Goal: Information Seeking & Learning: Learn about a topic

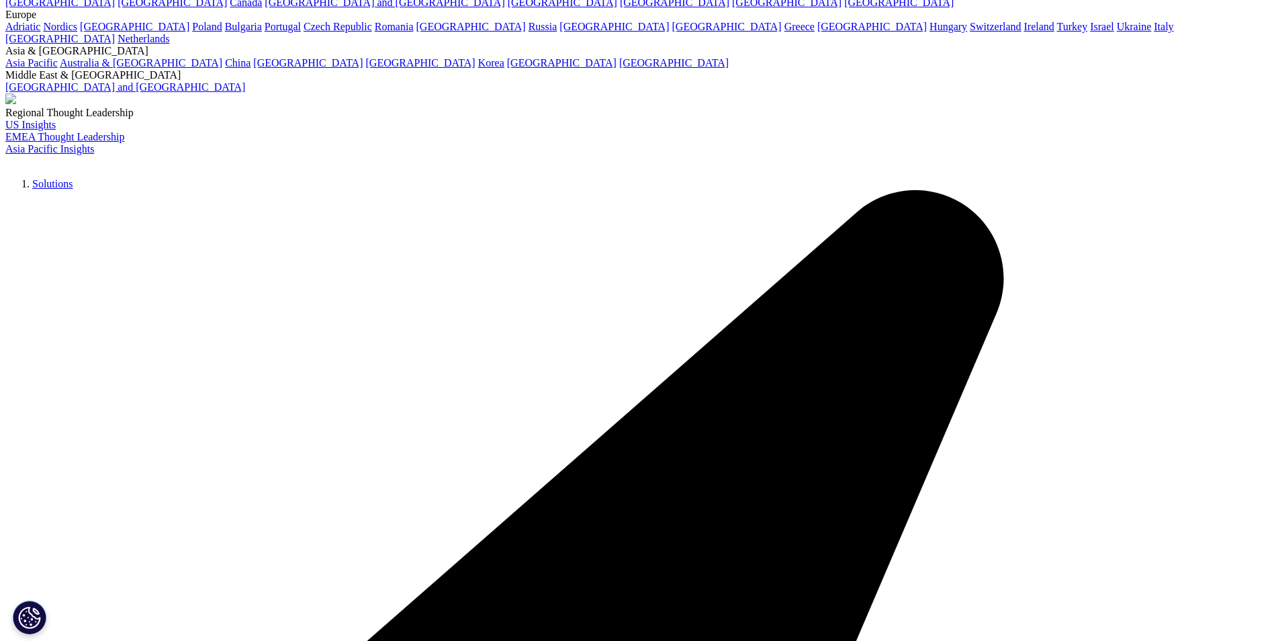
scroll to position [67, 0]
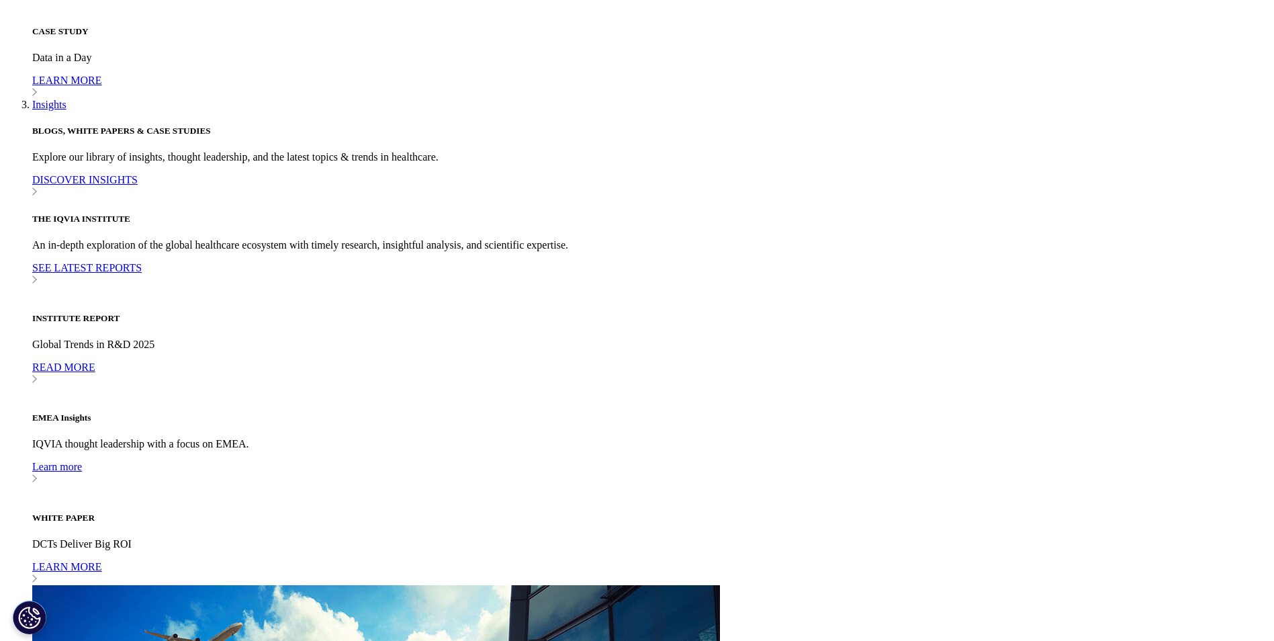
scroll to position [11821, 0]
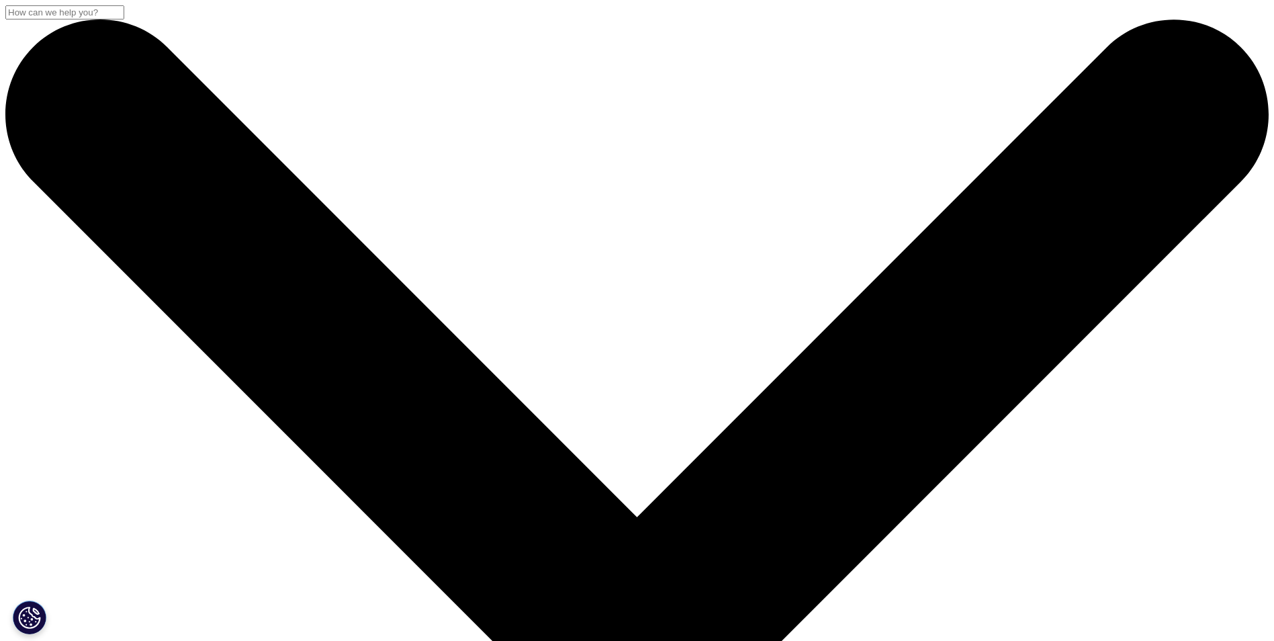
scroll to position [353, 793]
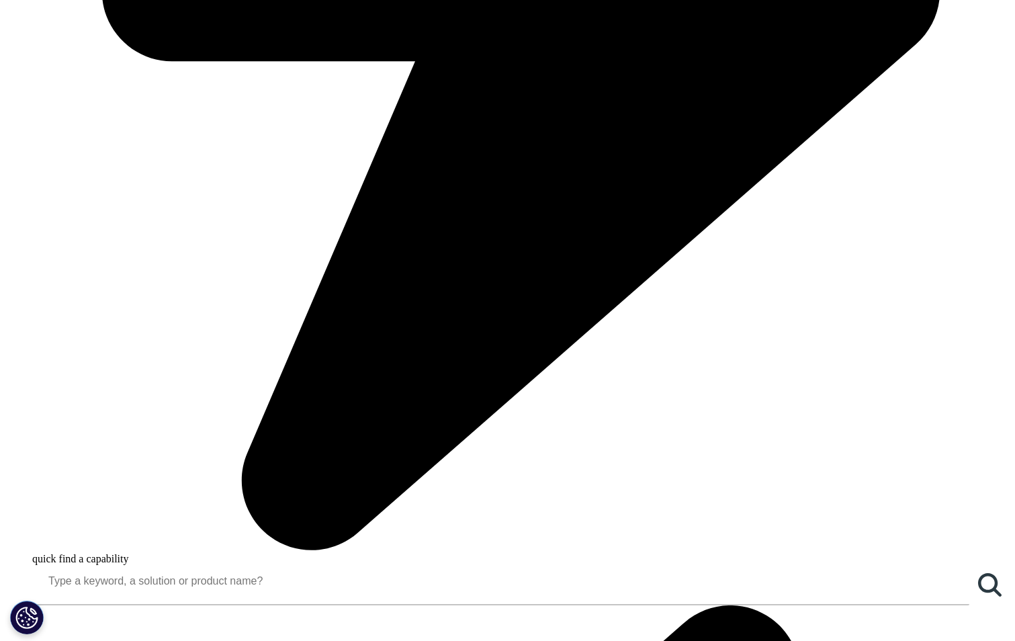
scroll to position [873, 0]
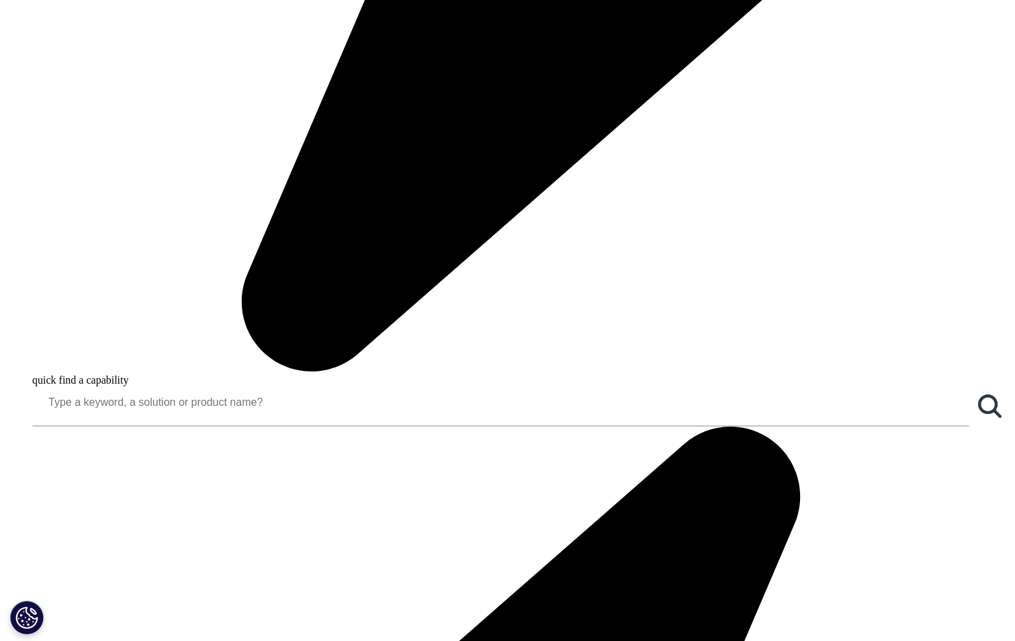
scroll to position [1008, 0]
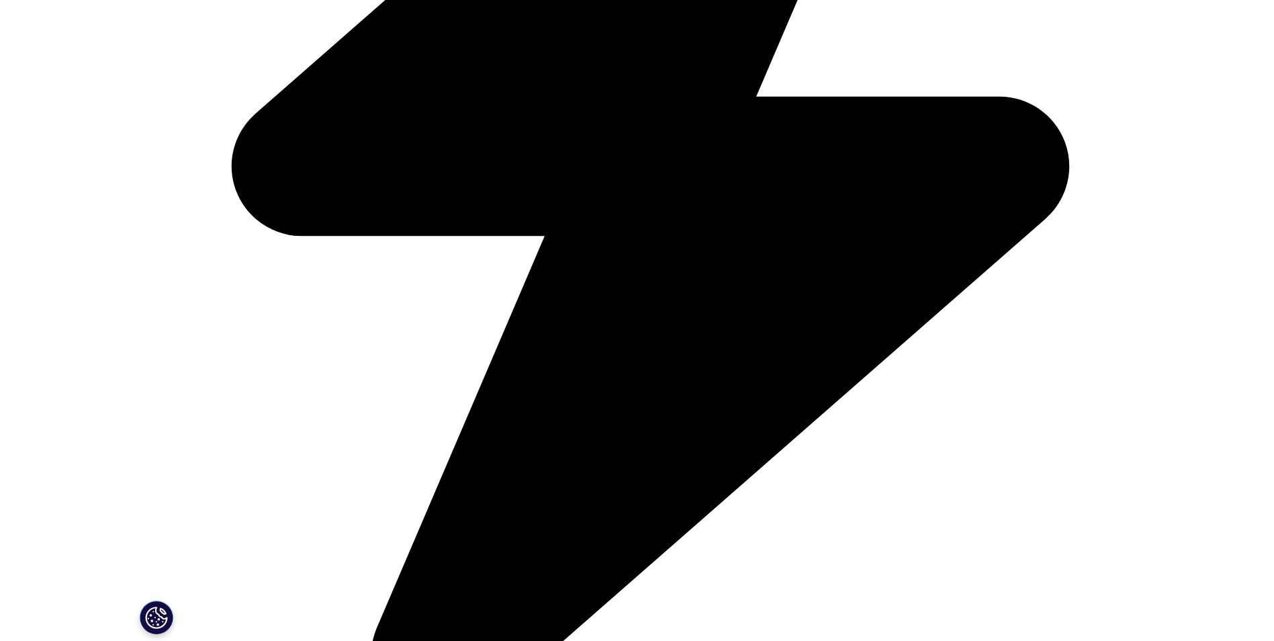
scroll to position [751, 0]
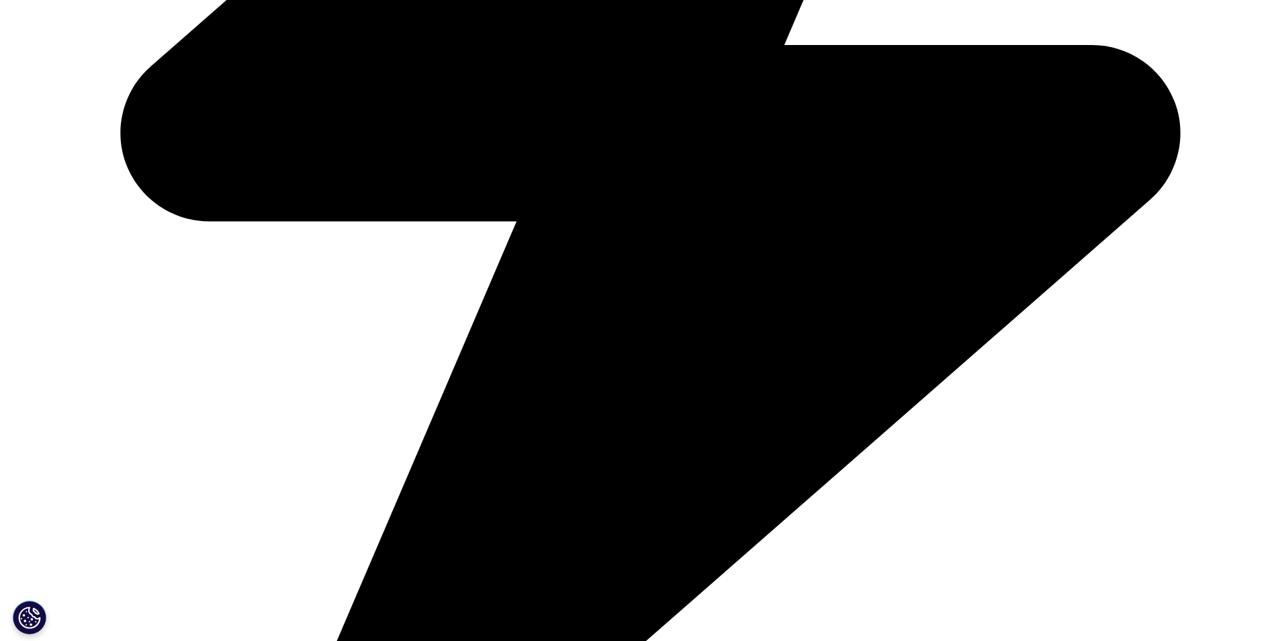
scroll to position [885, 0]
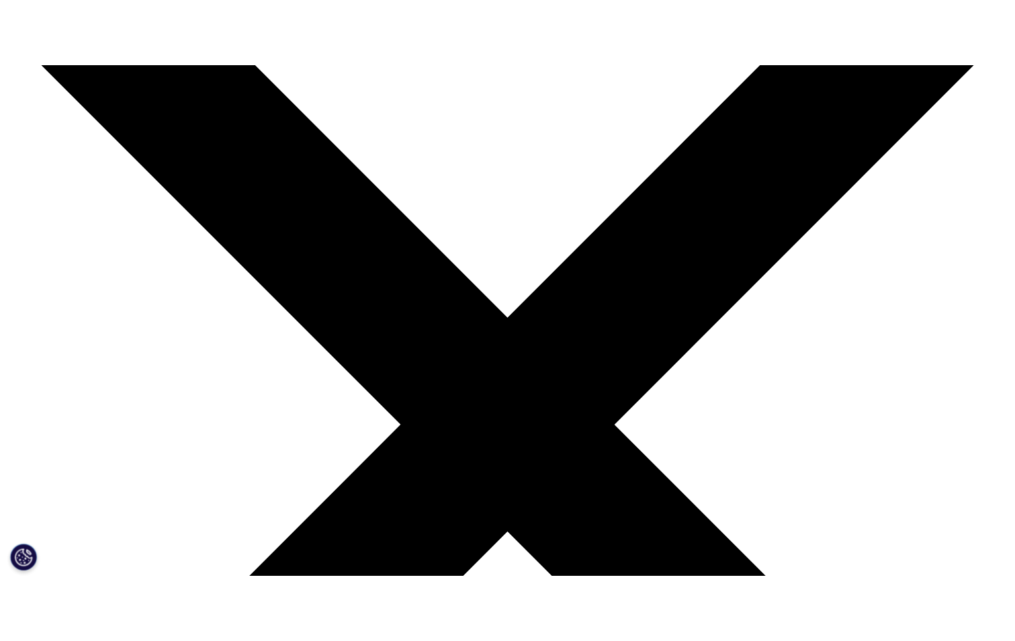
scroll to position [202, 0]
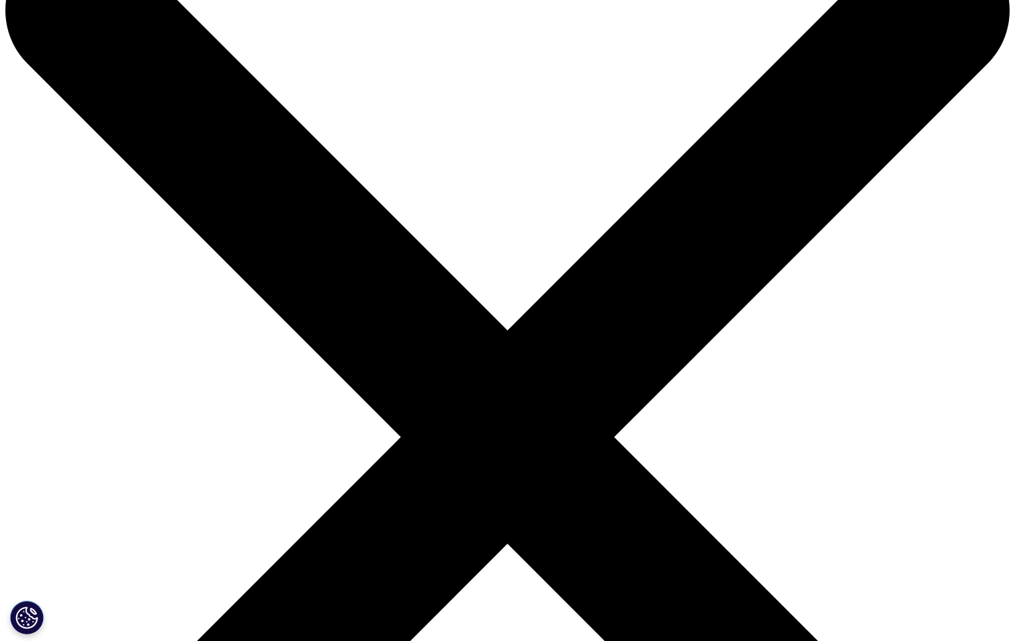
scroll to position [0, 0]
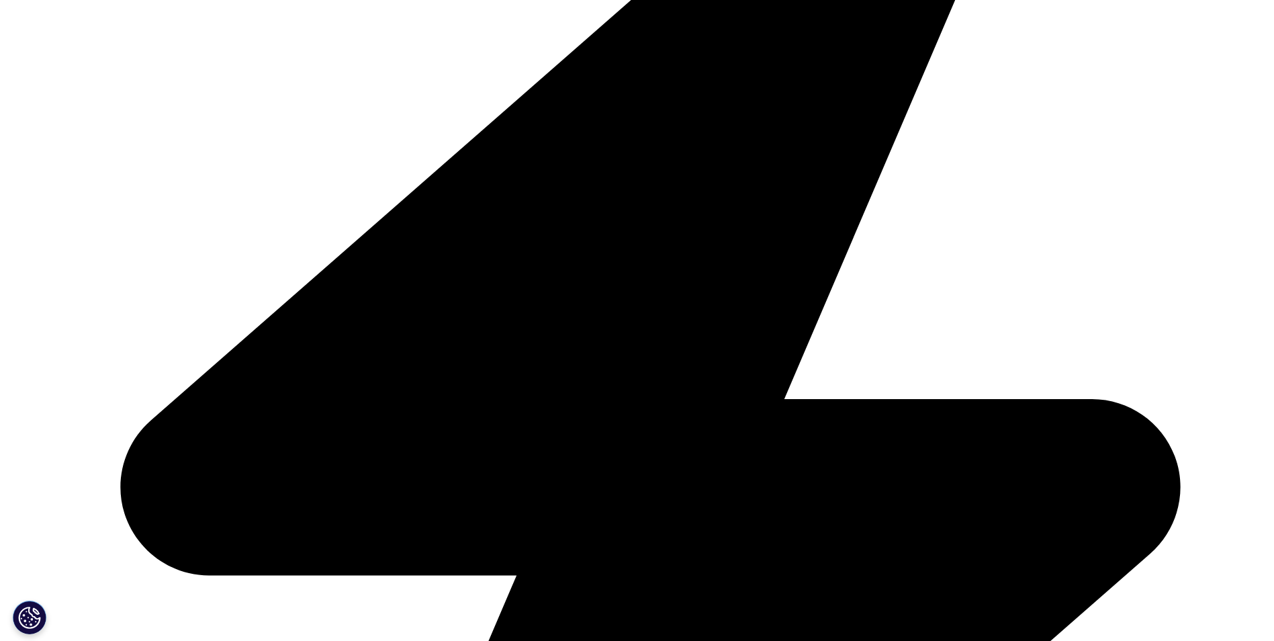
scroll to position [4299, 0]
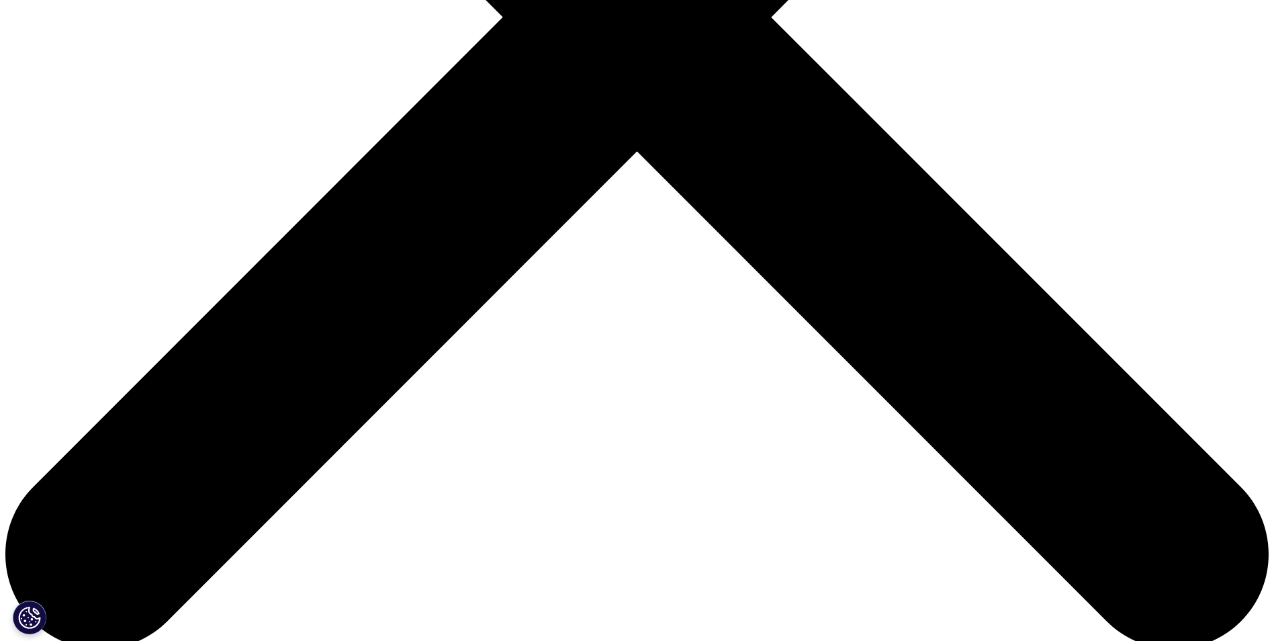
scroll to position [631, 0]
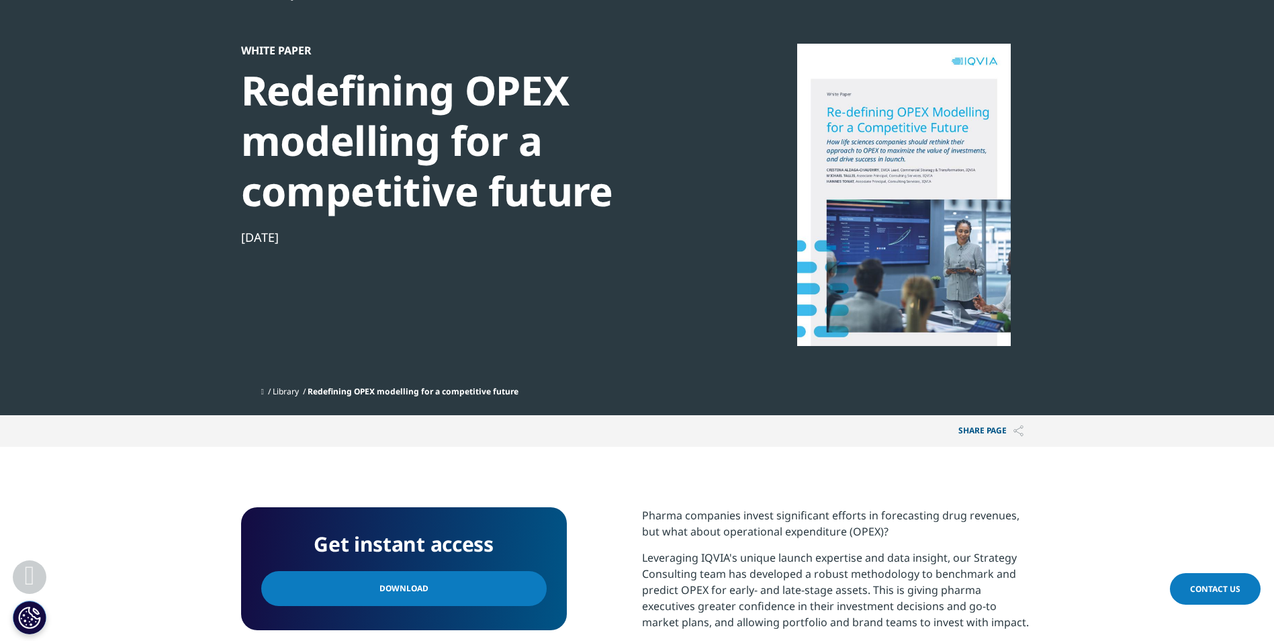
scroll to position [336, 0]
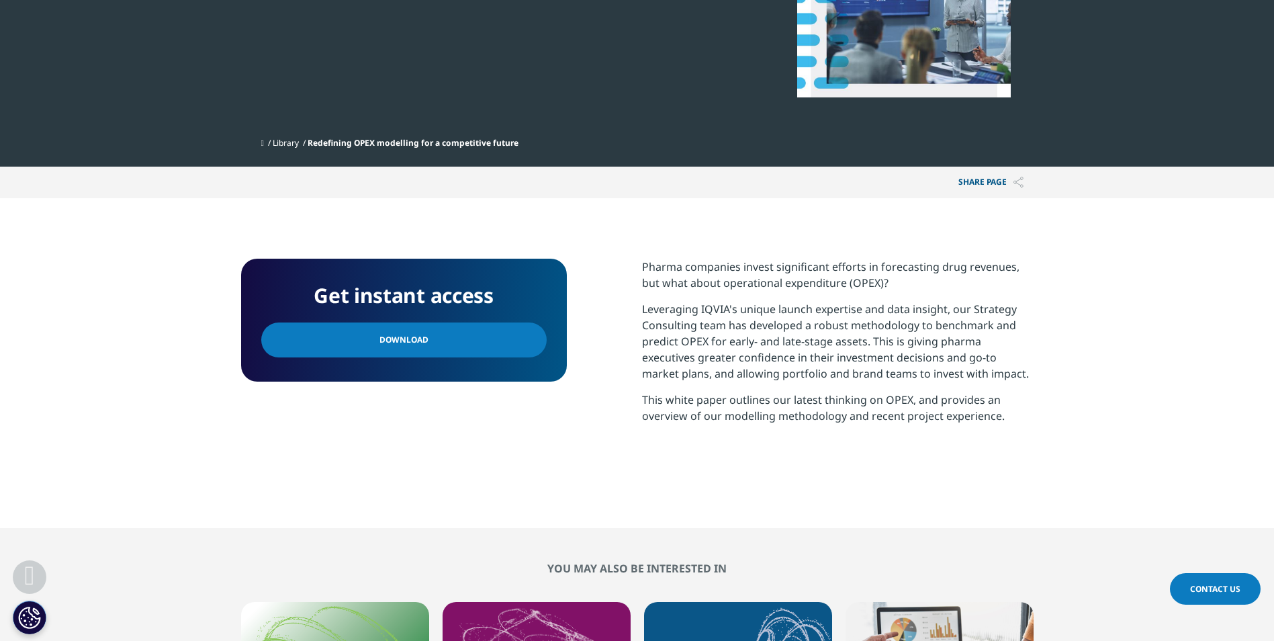
click at [468, 330] on link "Download" at bounding box center [403, 339] width 285 height 35
